Goal: Complete application form

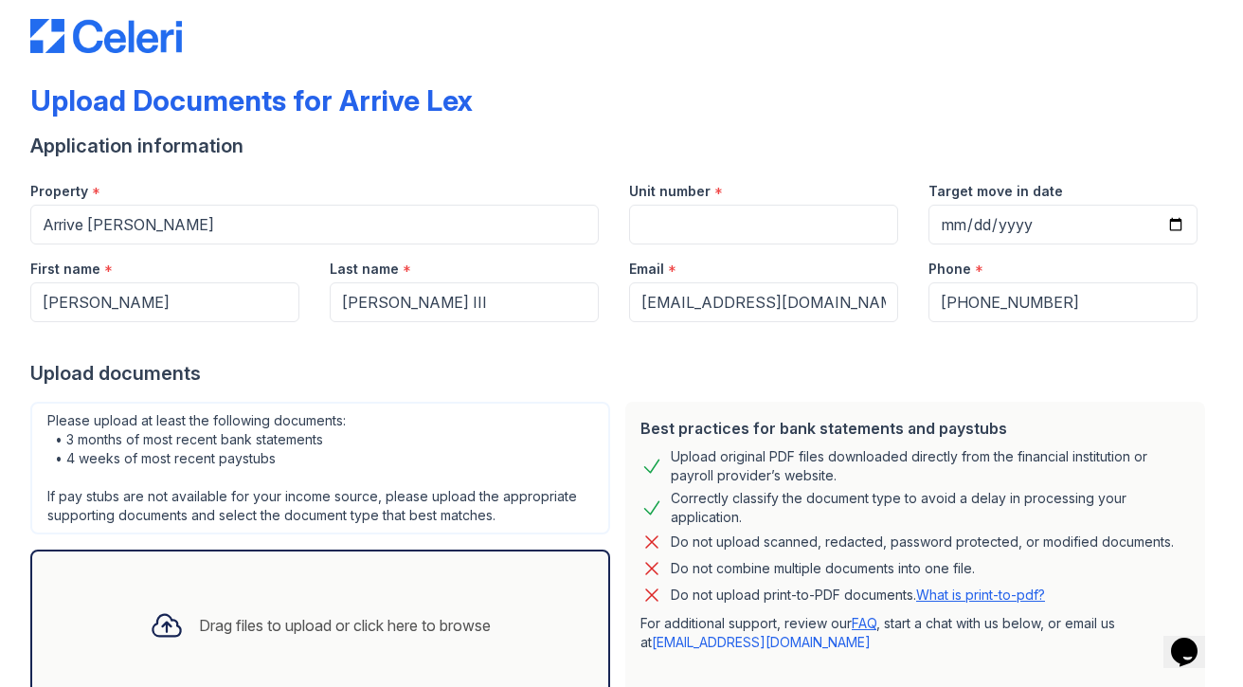
scroll to position [15, 0]
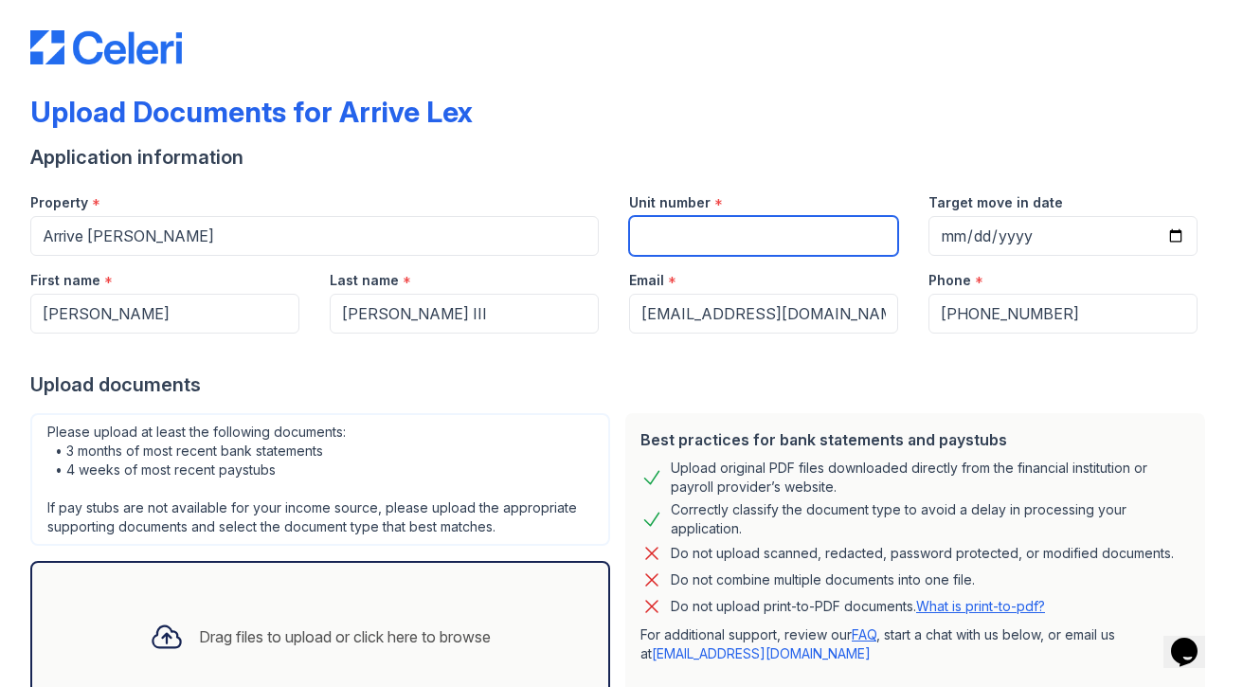
click at [689, 226] on input "Unit number" at bounding box center [763, 236] width 269 height 40
type input "2908"
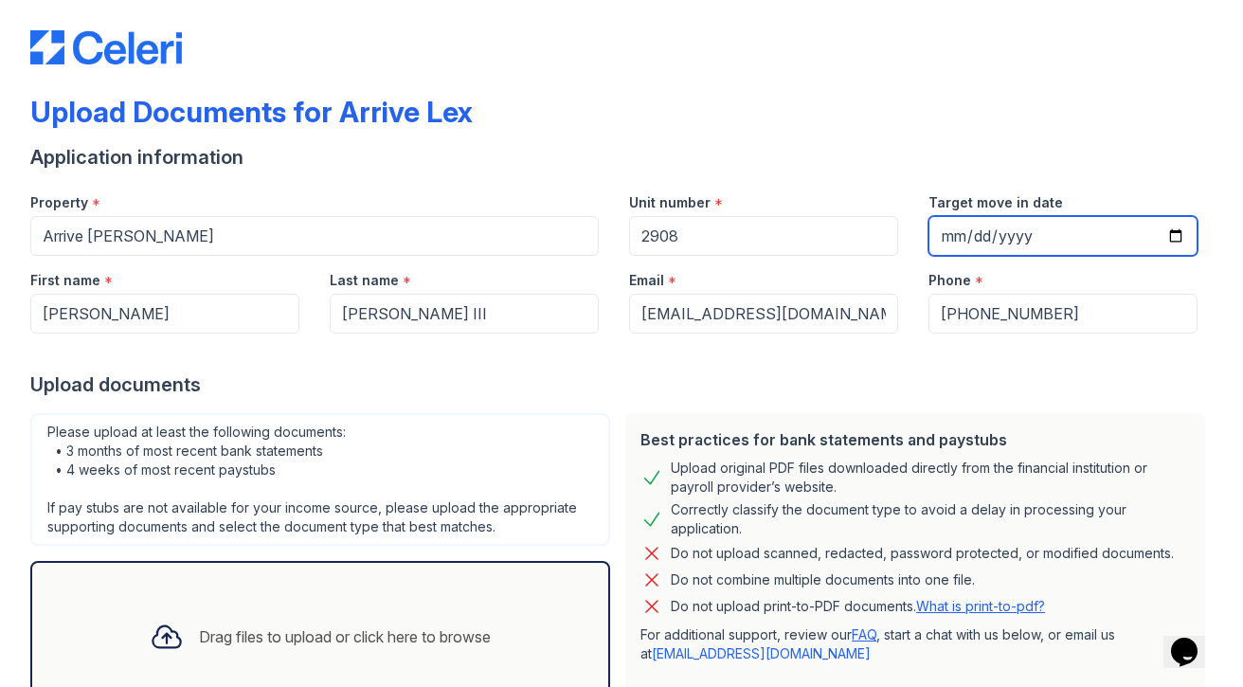
click at [951, 247] on input "Target move in date" at bounding box center [1062, 236] width 269 height 40
type input "2025-10-15"
click at [1106, 399] on form "Application information Property * Arrive Lex Unit number * 2908 Target move in…" at bounding box center [621, 468] width 1182 height 648
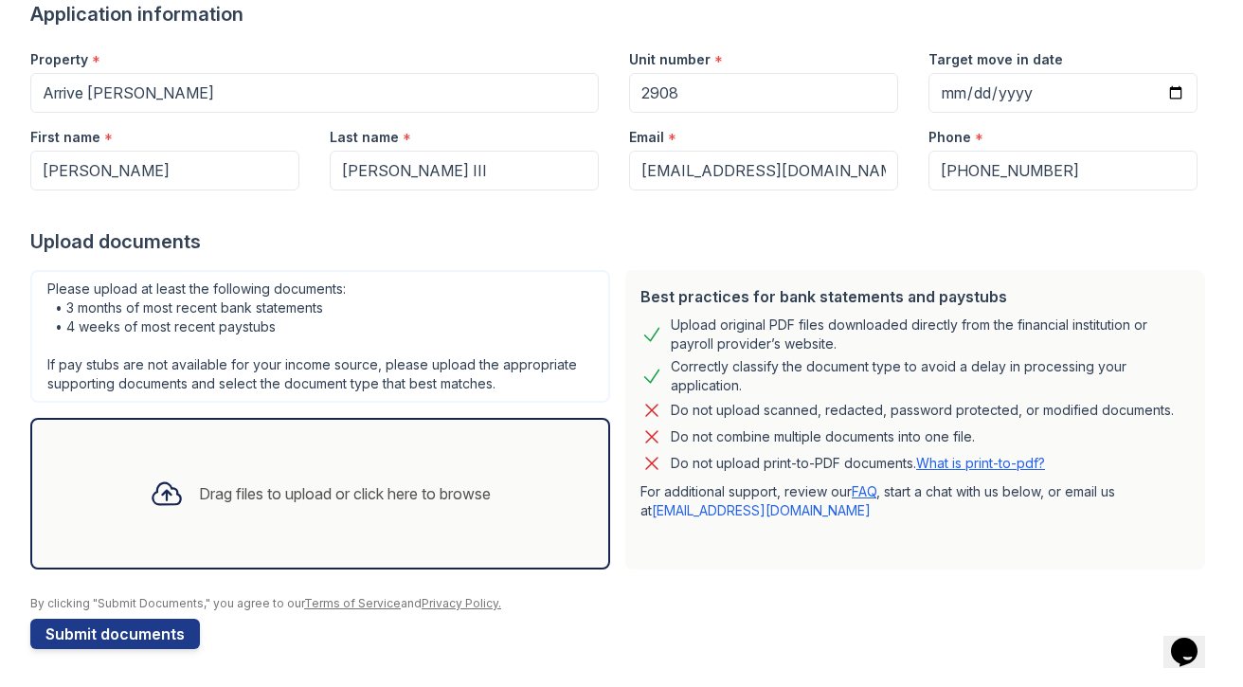
scroll to position [158, 0]
click at [199, 488] on div "Drag files to upload or click here to browse" at bounding box center [345, 493] width 292 height 23
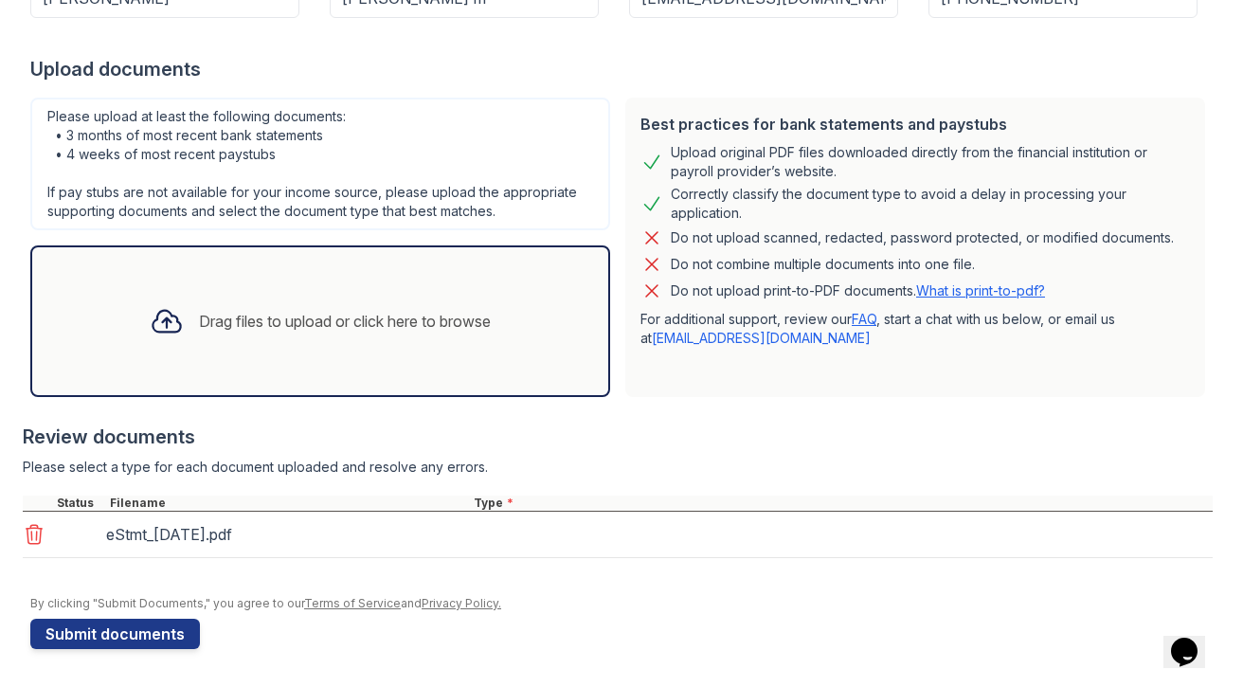
scroll to position [331, 0]
click at [344, 313] on div "Drag files to upload or click here to browse" at bounding box center [345, 321] width 292 height 23
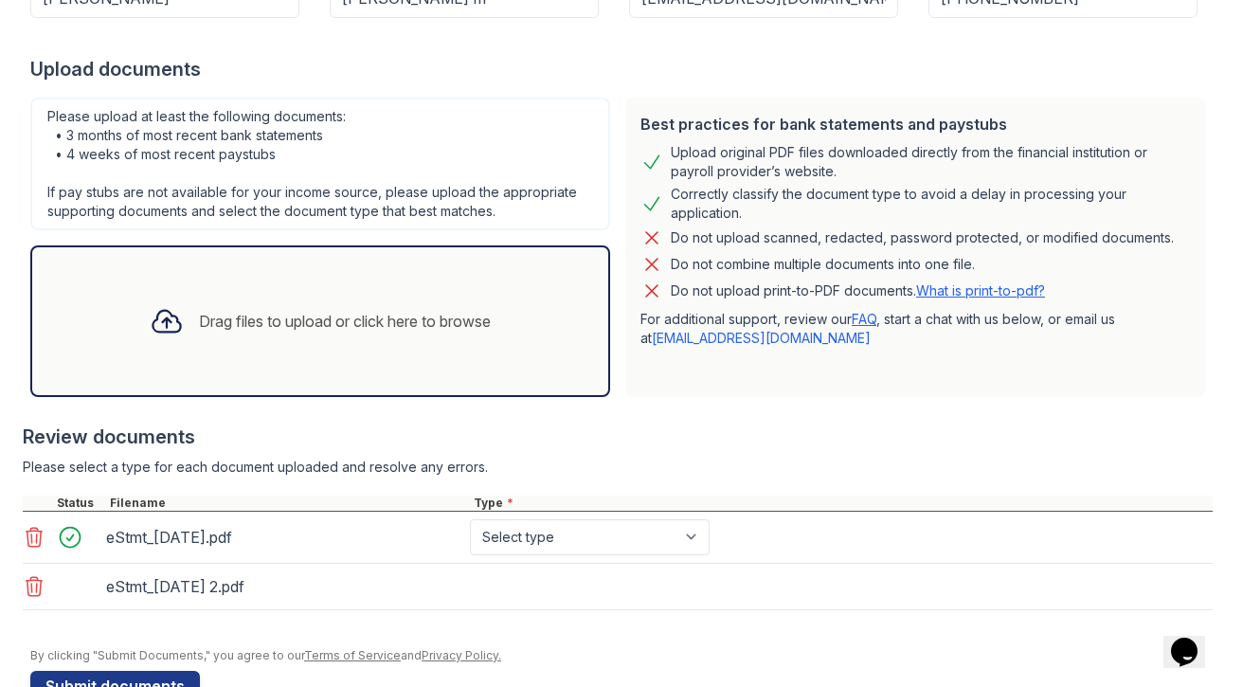
click at [404, 350] on div "Drag files to upload or click here to browse" at bounding box center [320, 321] width 371 height 64
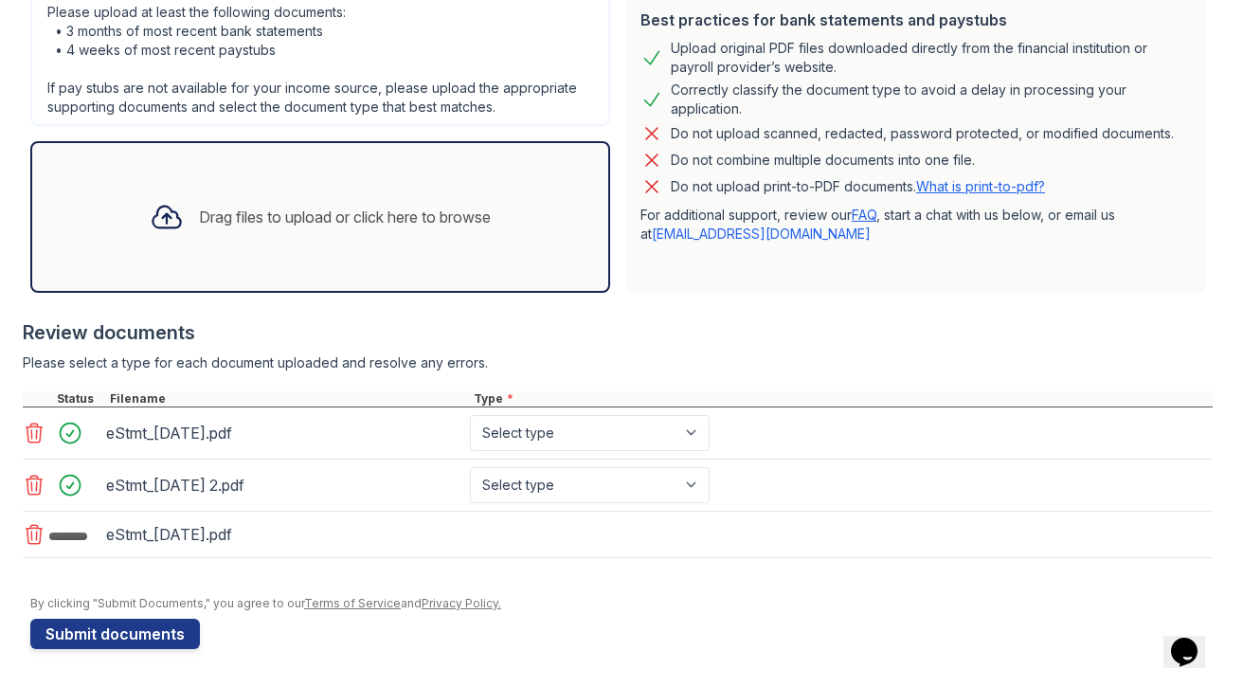
scroll to position [435, 0]
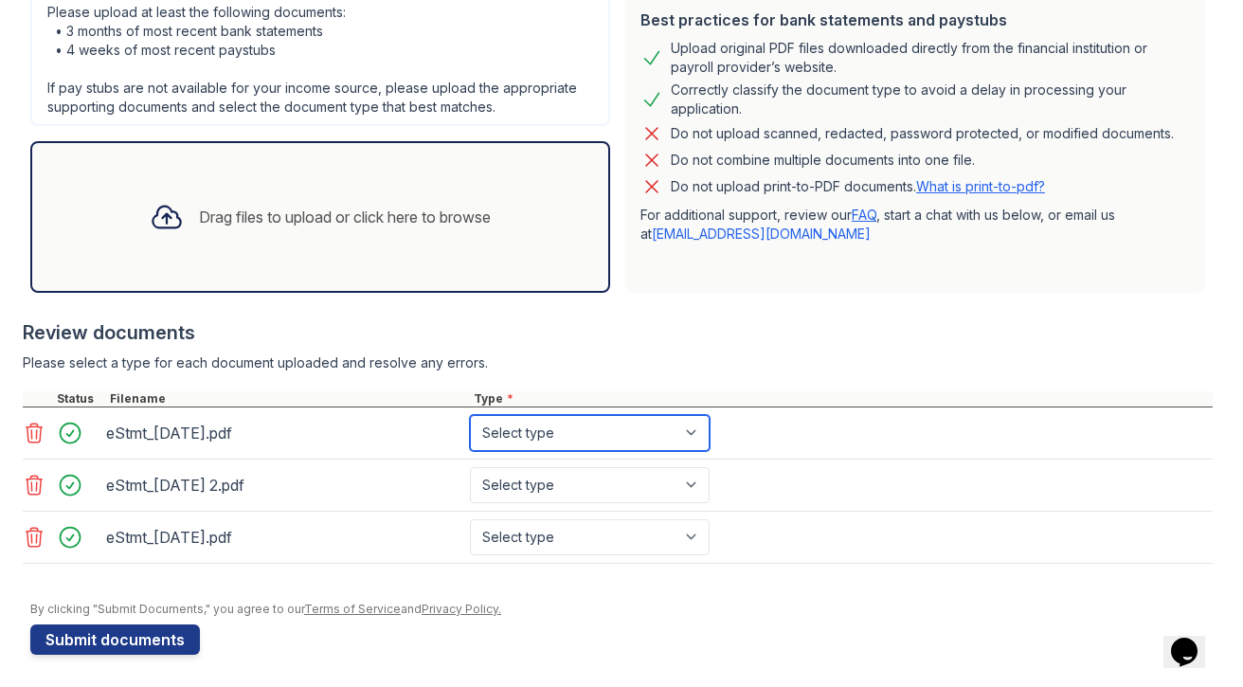
select select "bank_statement"
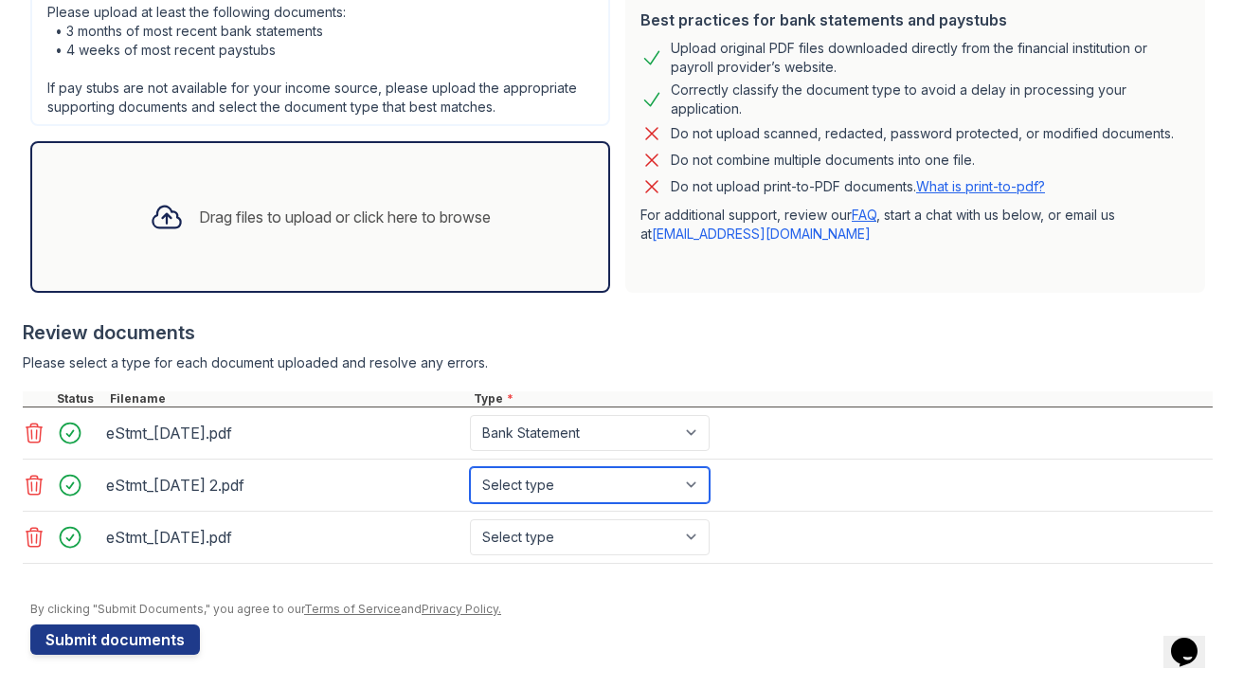
select select "bank_statement"
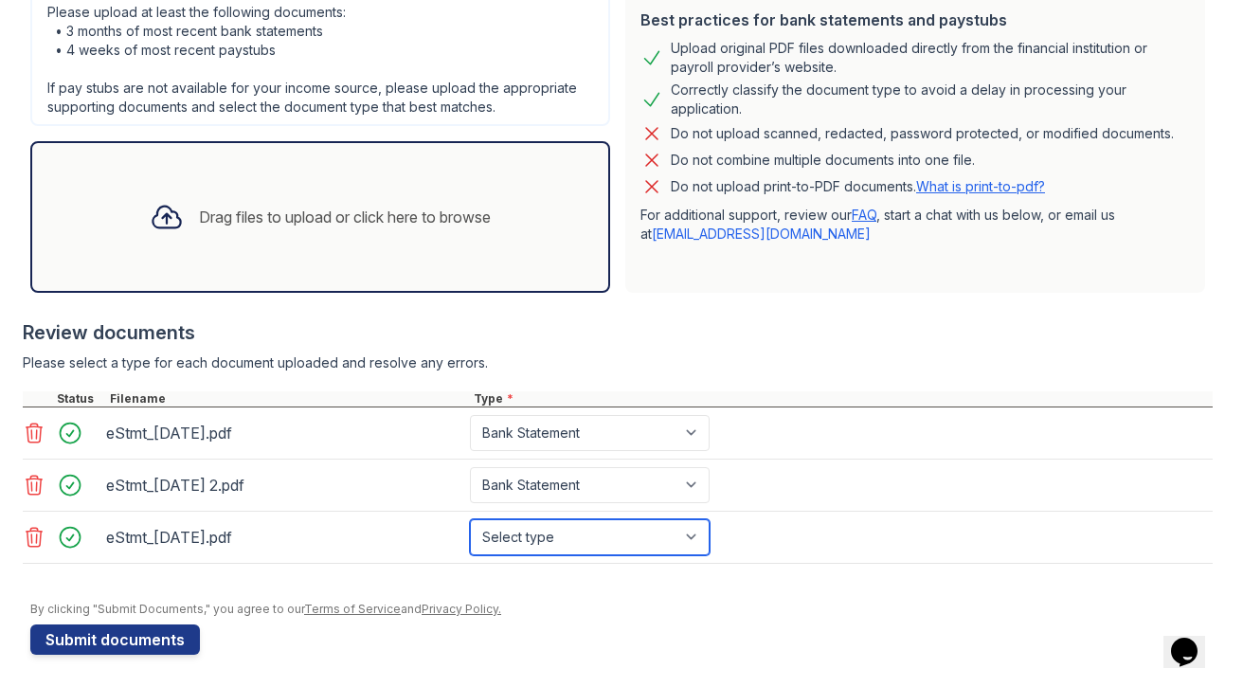
select select "bank_statement"
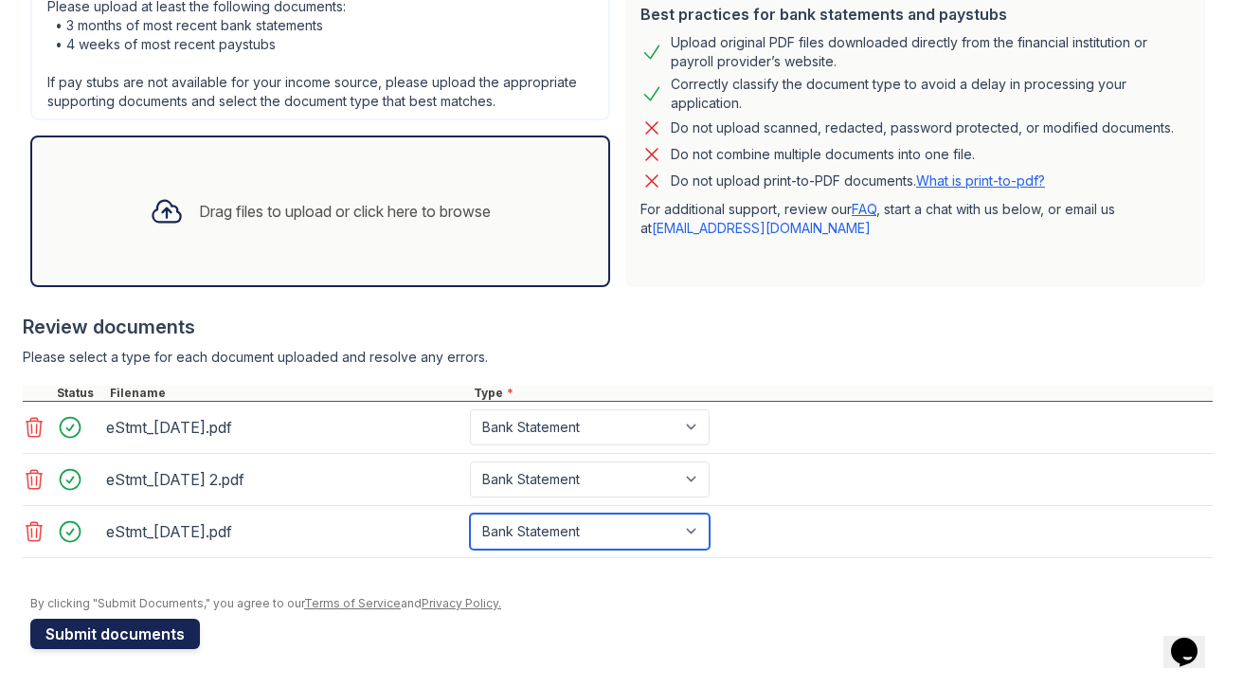
scroll to position [440, 0]
click at [136, 634] on button "Submit documents" at bounding box center [115, 634] width 170 height 30
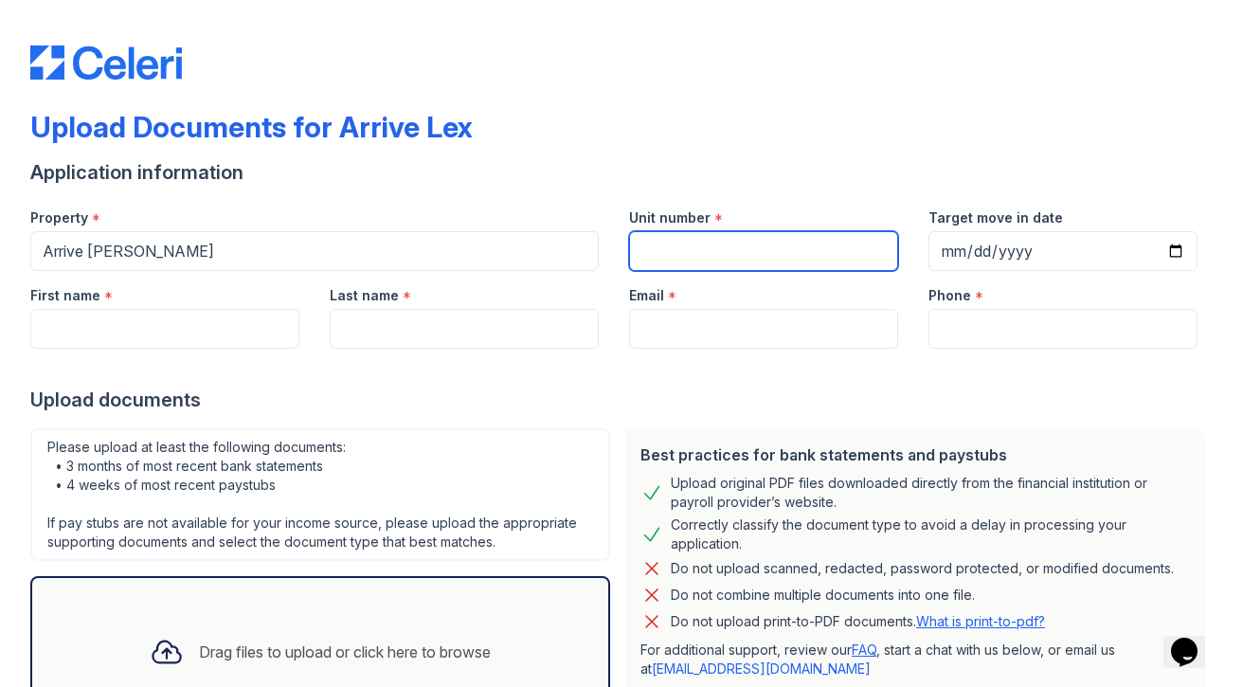
click at [742, 255] on input "Unit number" at bounding box center [763, 251] width 269 height 40
type input "2908"
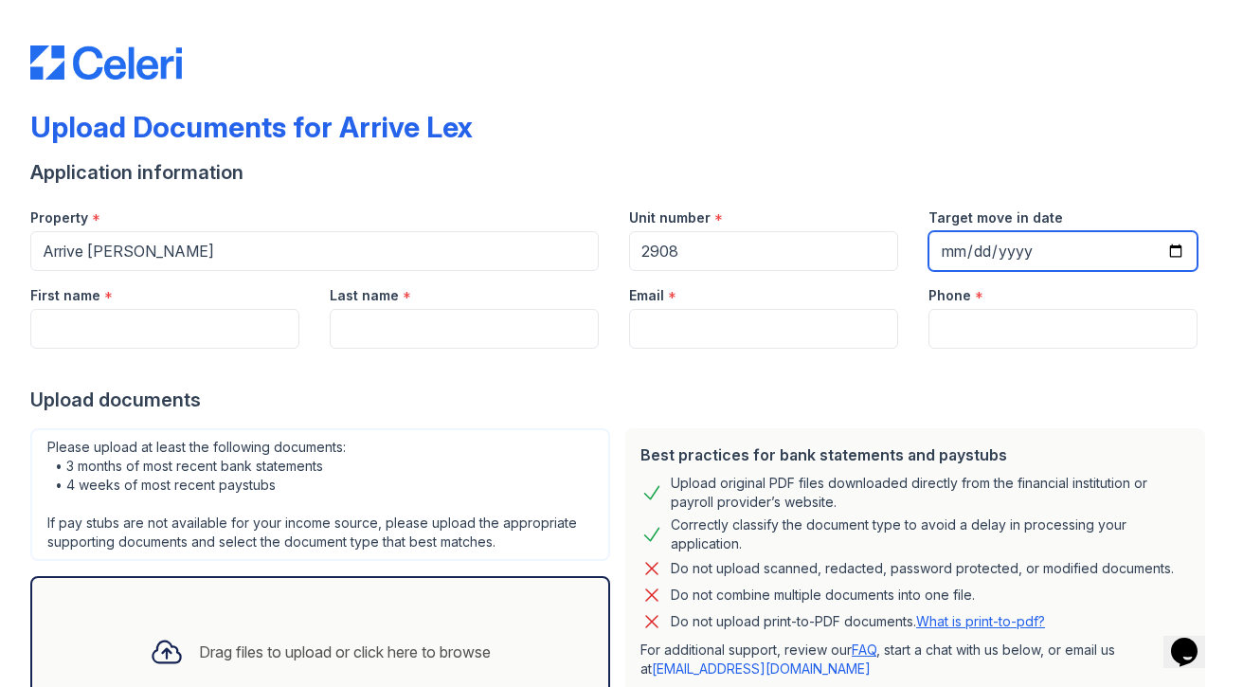
click at [951, 241] on input "Target move in date" at bounding box center [1062, 251] width 269 height 40
type input "2025-10-15"
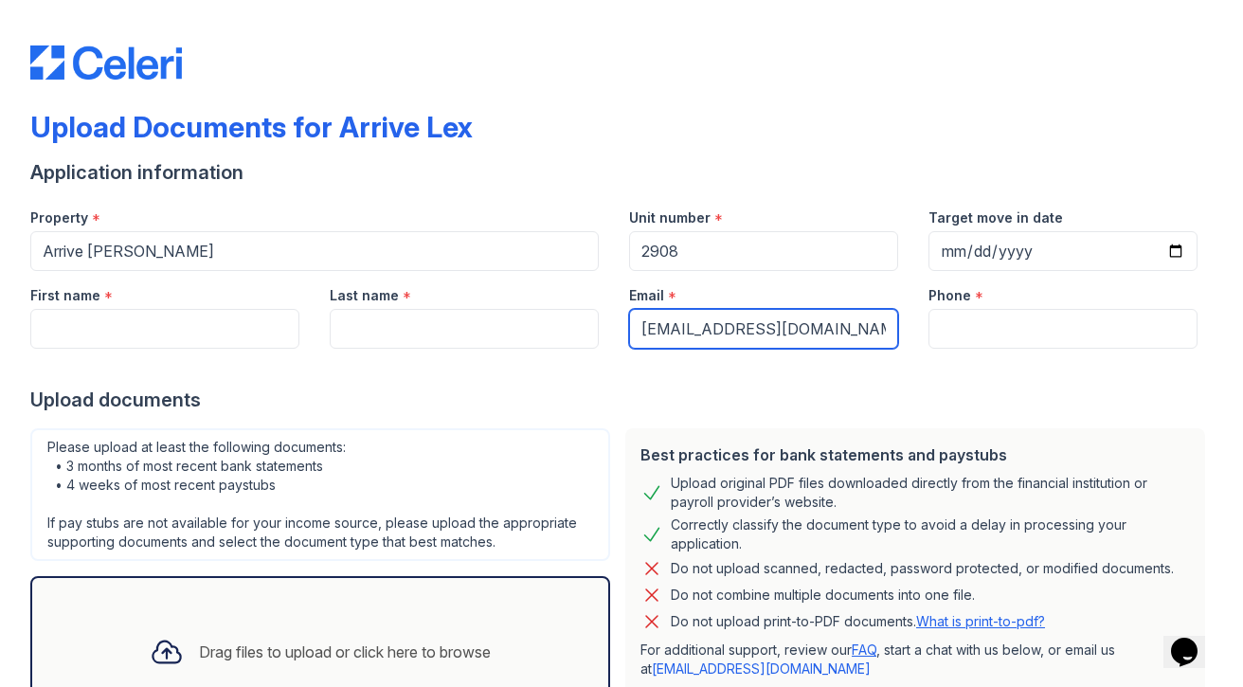
type input "christiangamer777.jg@gmail.com"
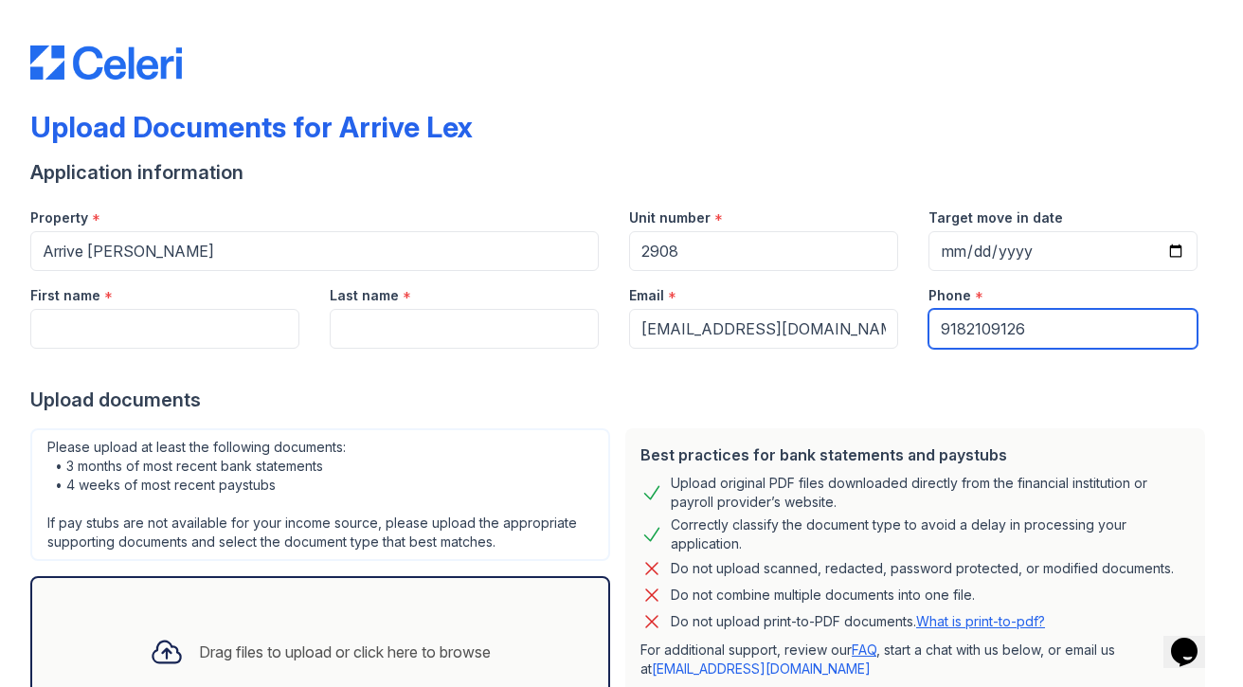
type input "9182109126"
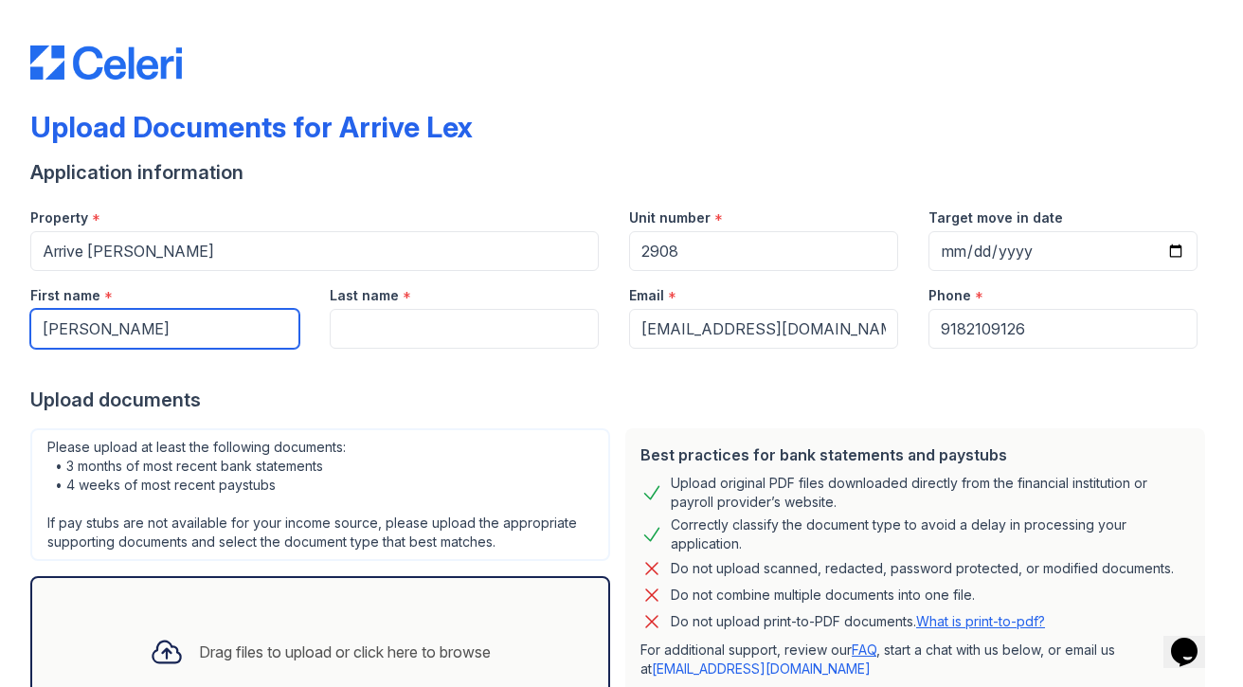
type input "Joe"
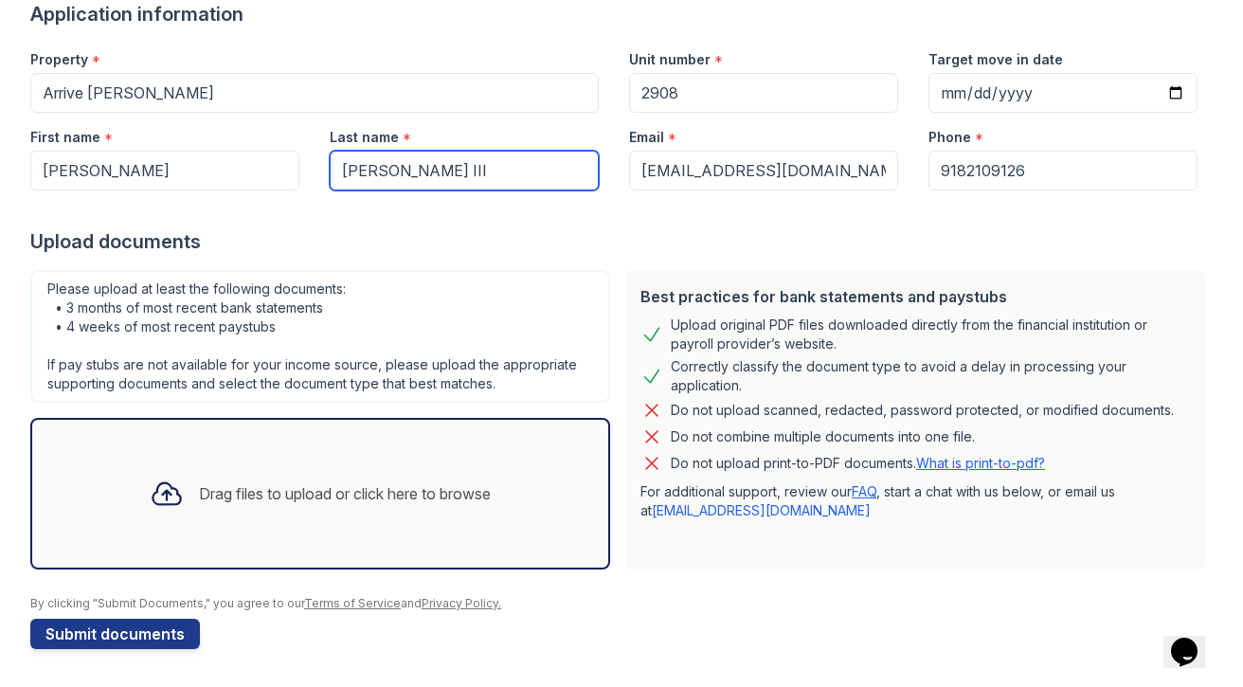
type input "Gracia III"
click at [408, 489] on div "Drag files to upload or click here to browse" at bounding box center [345, 493] width 292 height 23
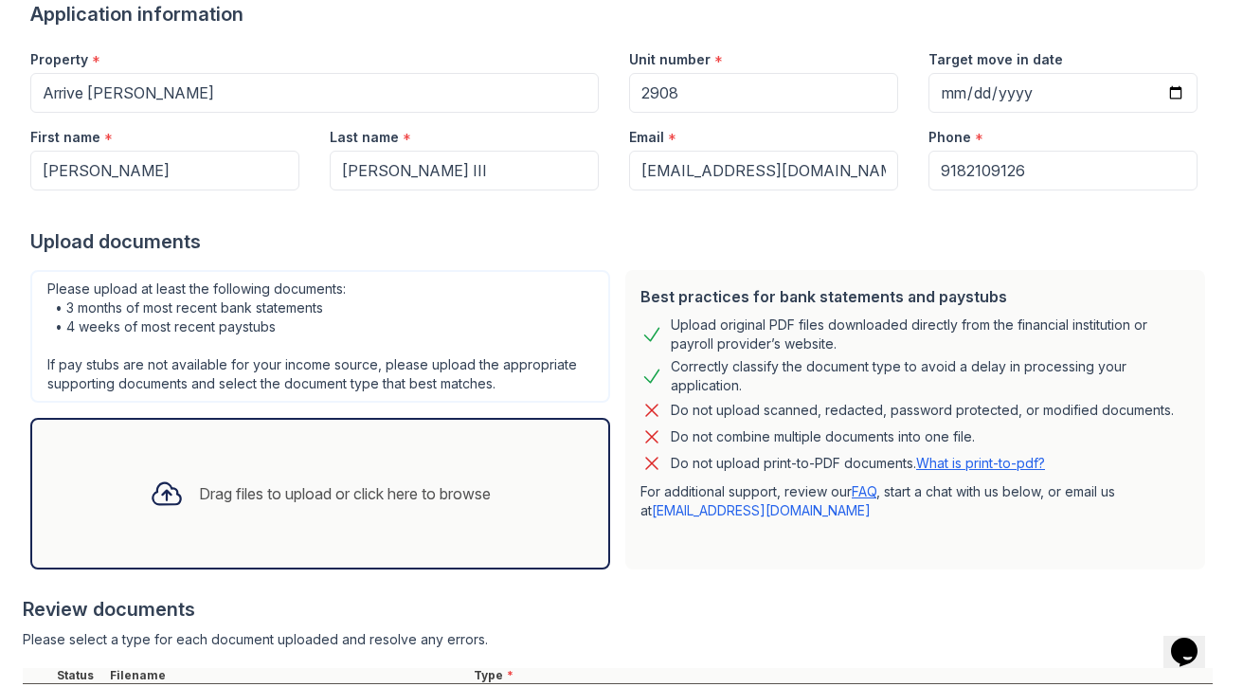
click at [404, 503] on div "Drag files to upload or click here to browse" at bounding box center [345, 493] width 292 height 23
click at [448, 498] on div "Drag files to upload or click here to browse" at bounding box center [345, 493] width 292 height 23
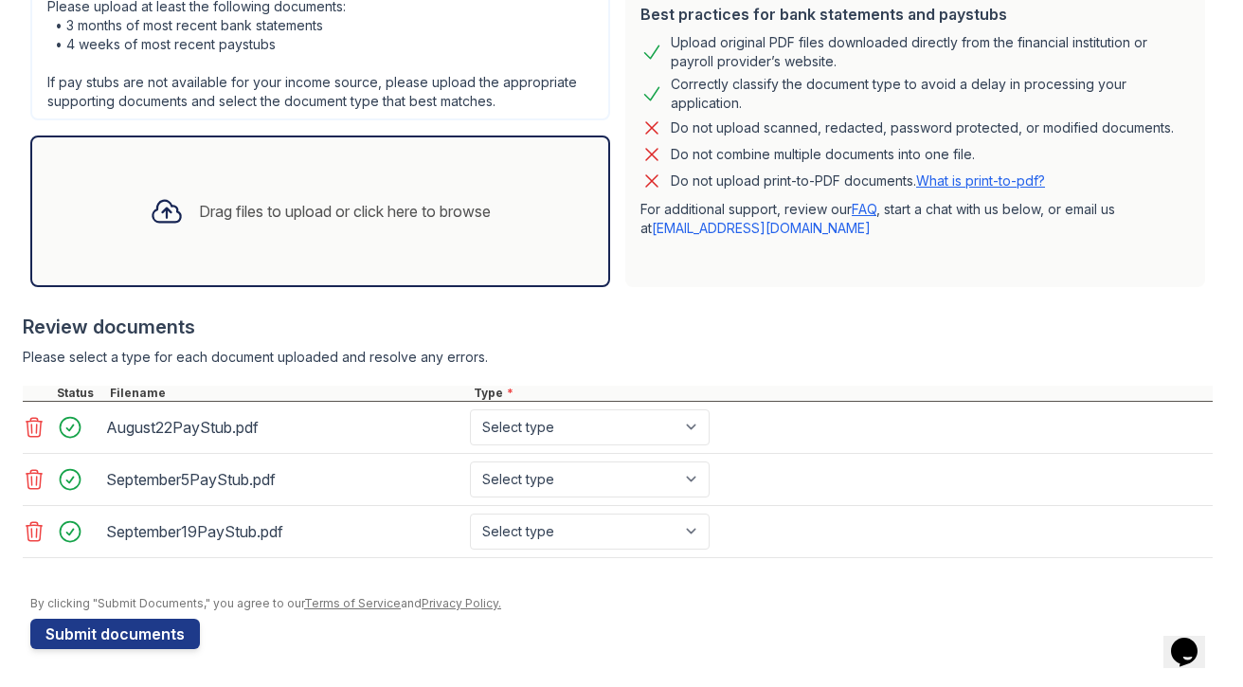
scroll to position [440, 0]
select select "paystub"
click at [133, 628] on button "Submit documents" at bounding box center [115, 634] width 170 height 30
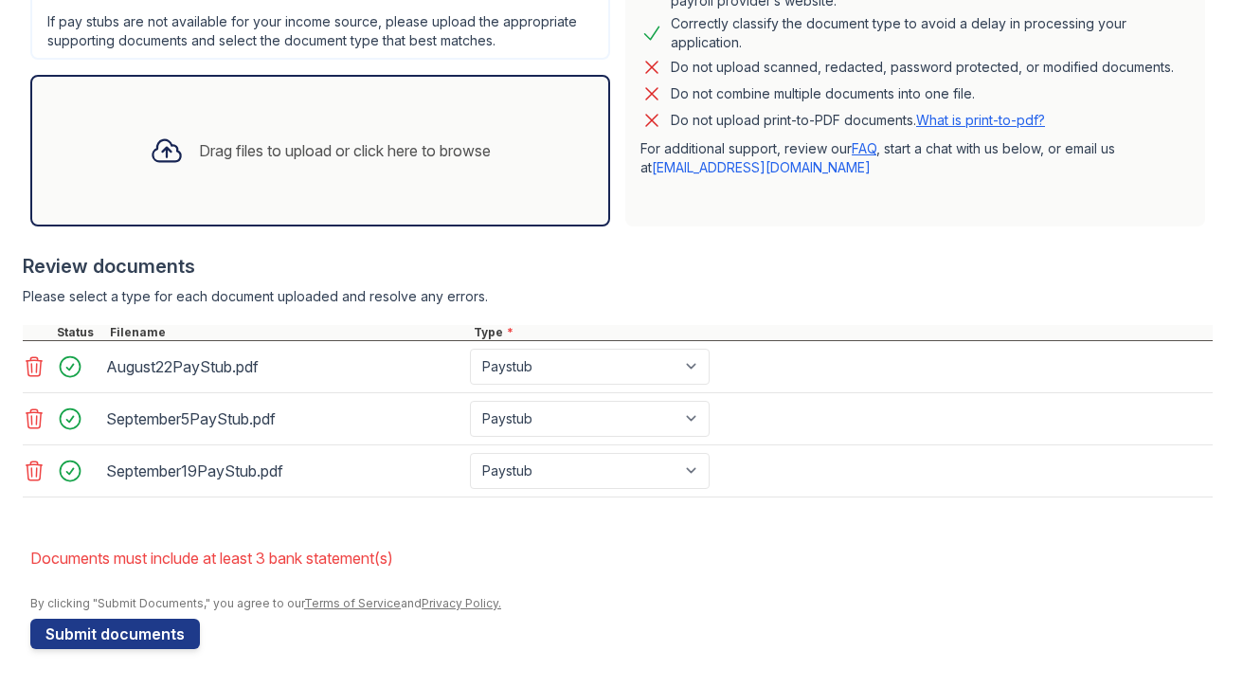
scroll to position [0, 0]
click at [152, 640] on button "Submit documents" at bounding box center [115, 634] width 170 height 30
select select "bank_statement"
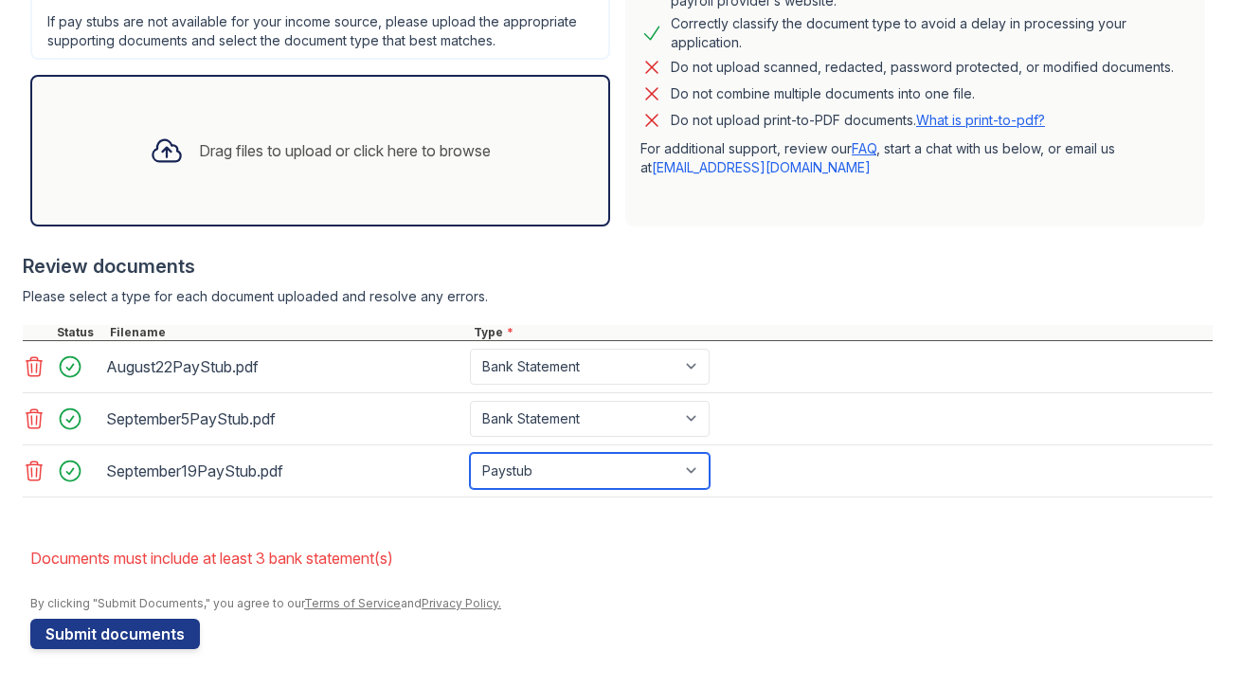
select select "bank_statement"
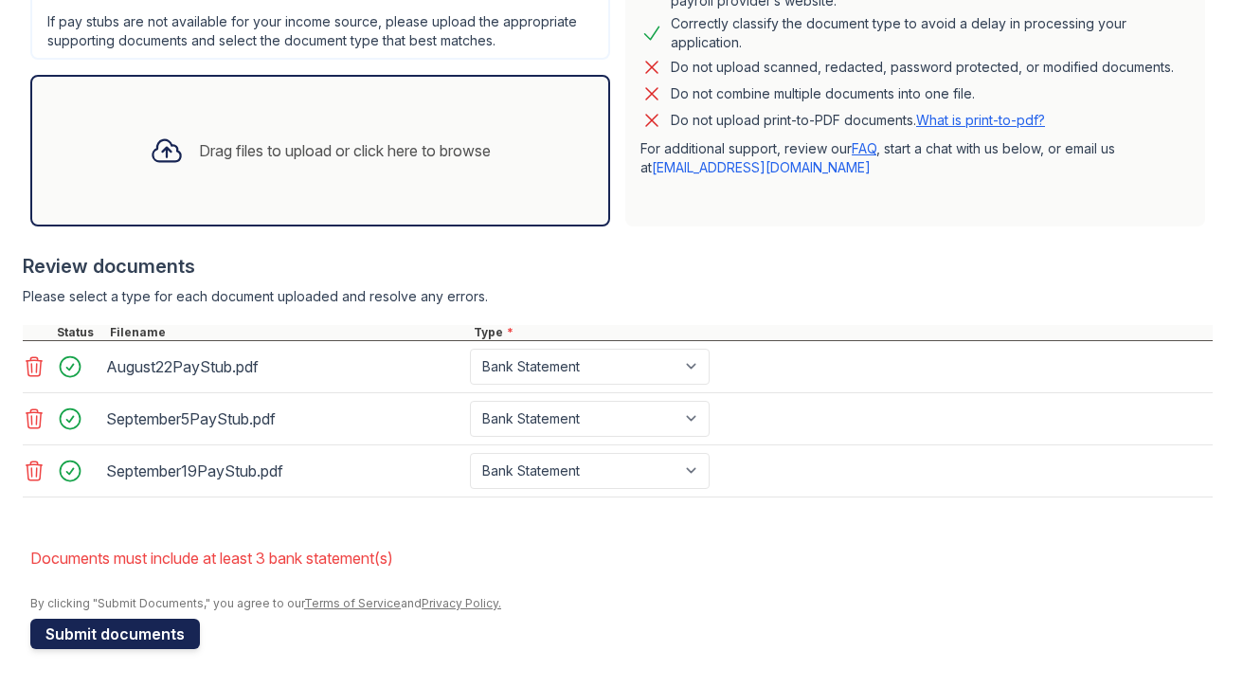
click at [164, 637] on button "Submit documents" at bounding box center [115, 634] width 170 height 30
